Goal: Task Accomplishment & Management: Complete application form

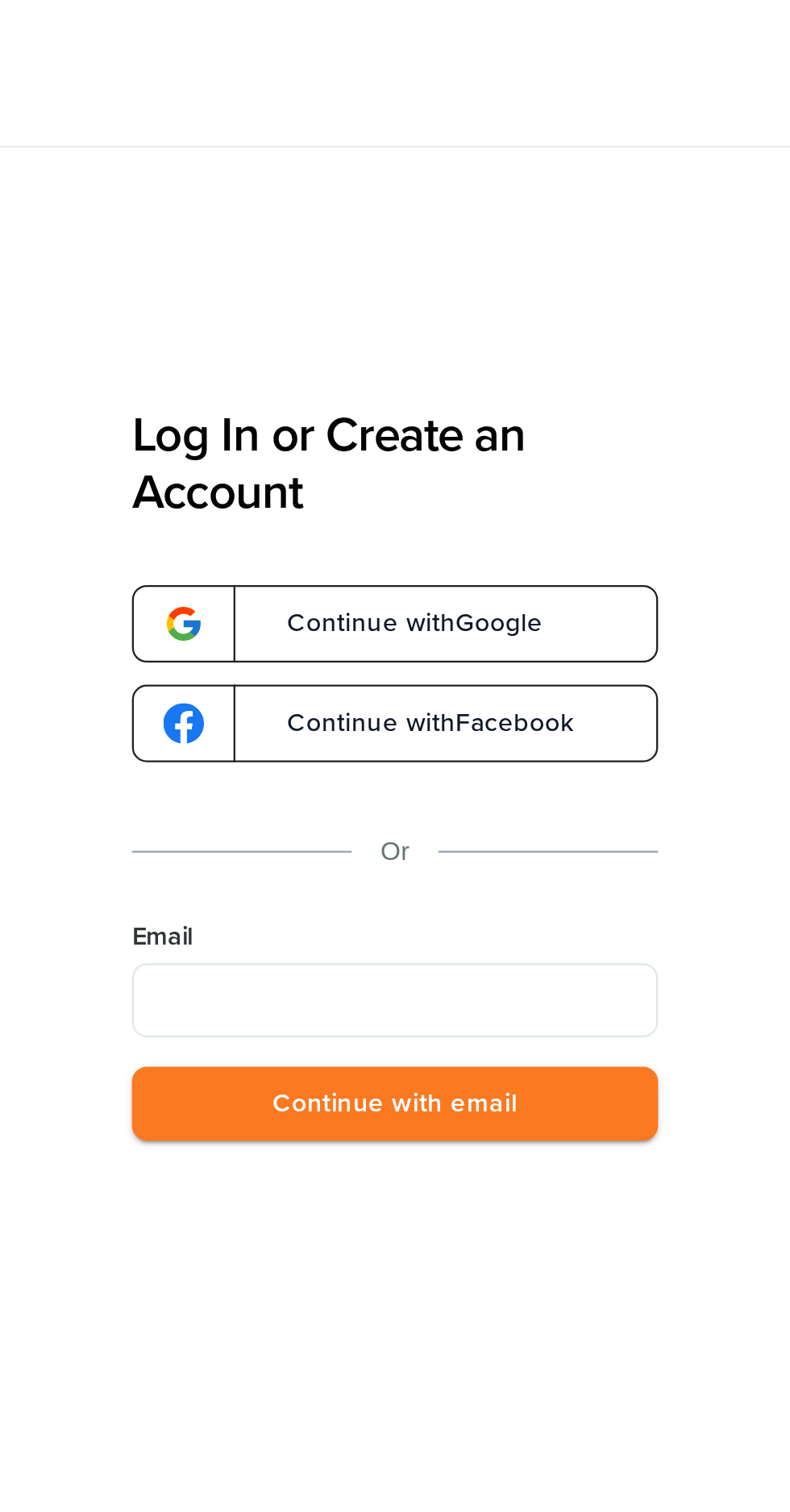
click at [637, 431] on input "Email" at bounding box center [599, 437] width 230 height 32
type input "**********"
click at [677, 481] on button "Continue with email" at bounding box center [599, 482] width 230 height 33
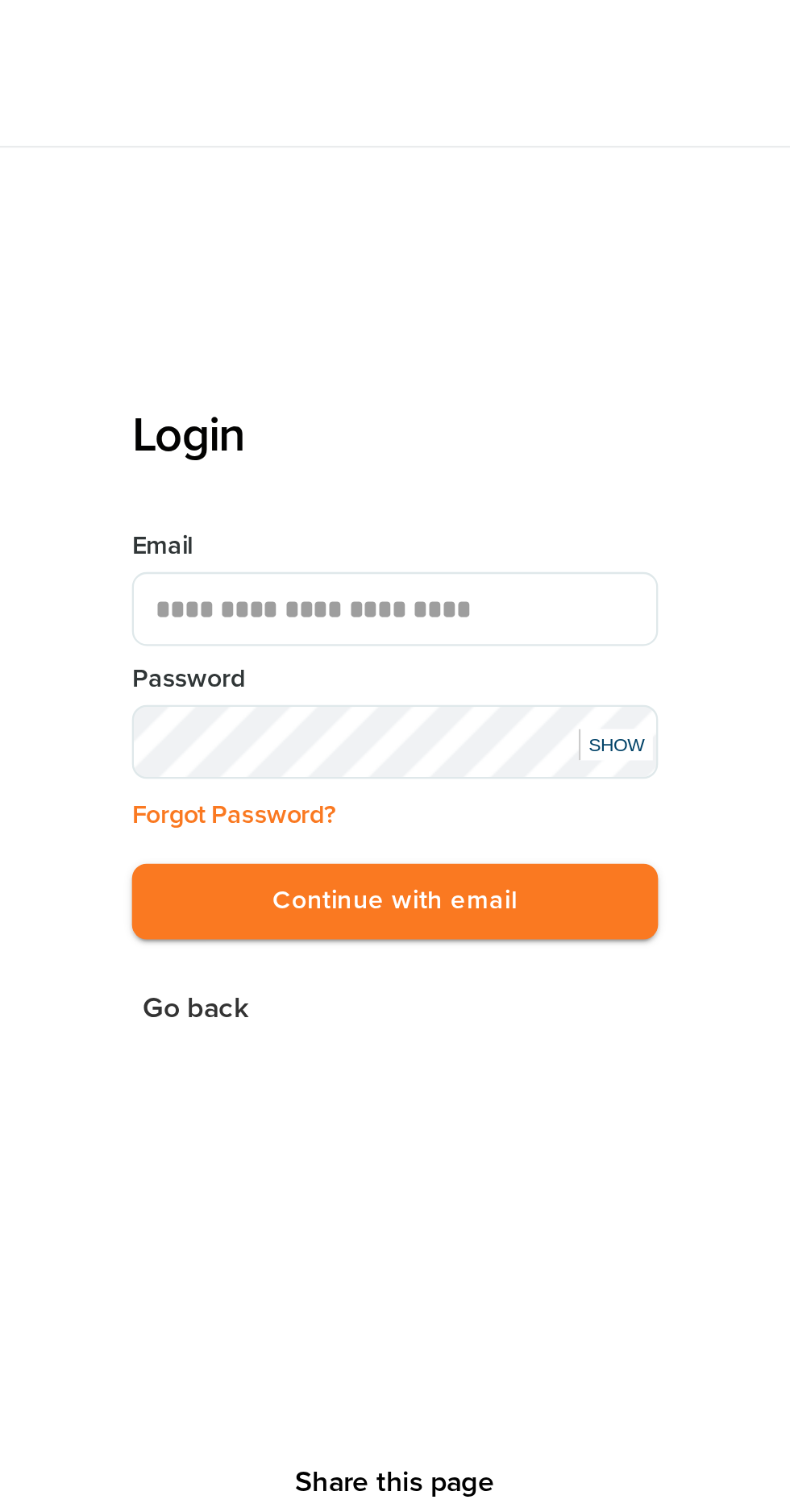
click at [666, 394] on button "Continue with email" at bounding box center [599, 393] width 230 height 33
